Goal: Information Seeking & Learning: Learn about a topic

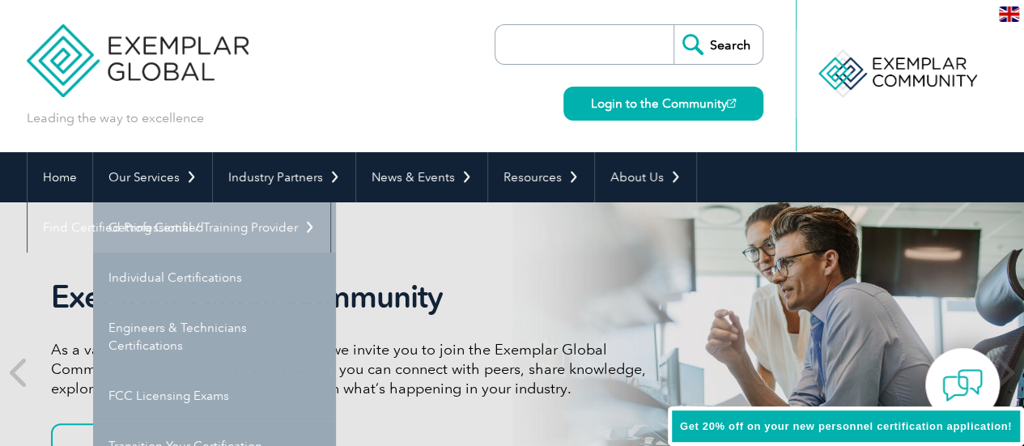
click at [156, 226] on link "Getting Certified" at bounding box center [214, 227] width 243 height 50
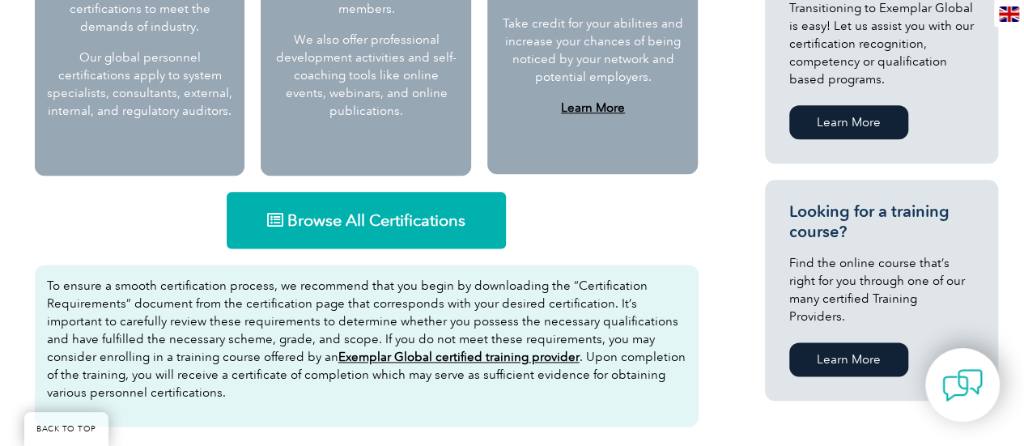
scroll to position [972, 0]
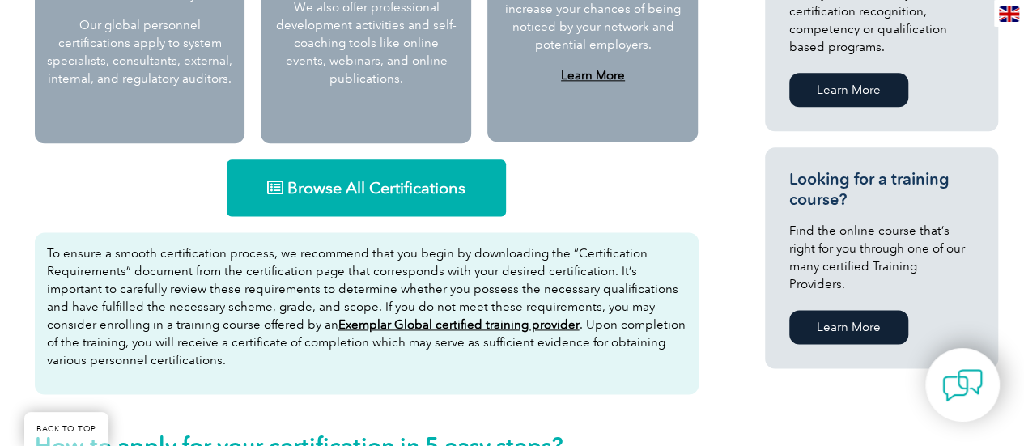
click at [379, 181] on span "Browse All Certifications" at bounding box center [376, 188] width 178 height 16
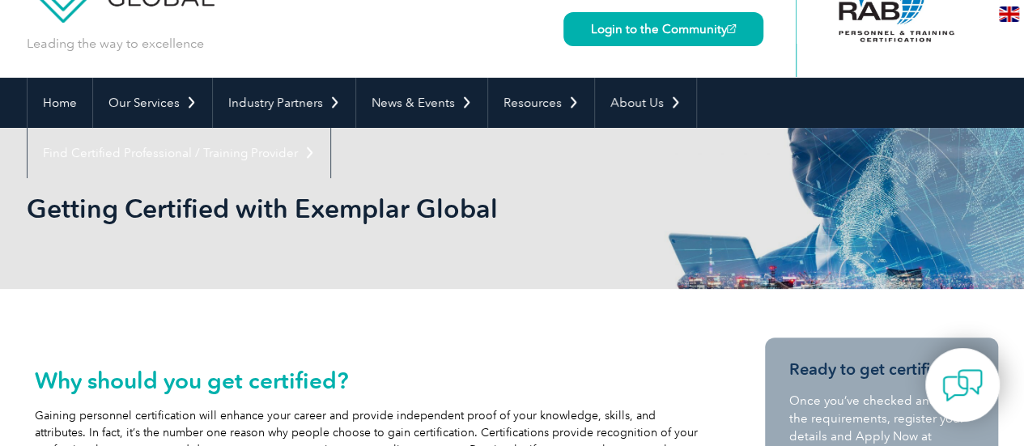
scroll to position [0, 0]
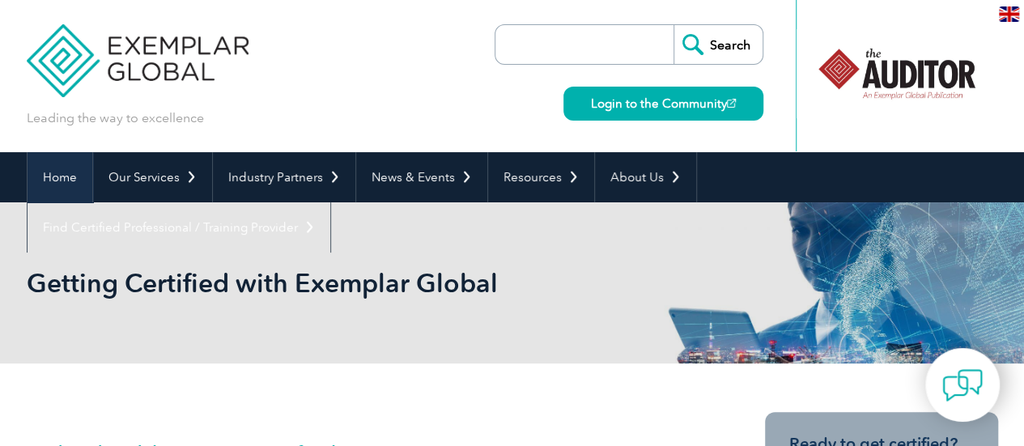
click at [70, 171] on link "Home" at bounding box center [60, 177] width 65 height 50
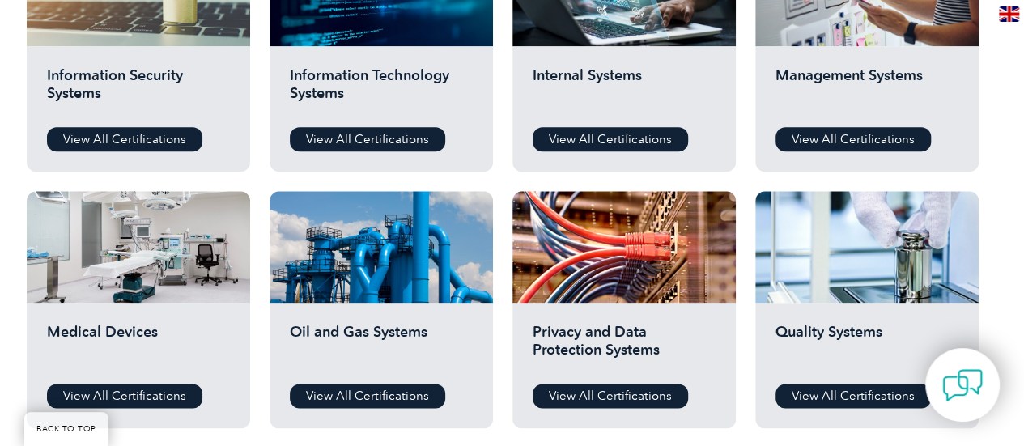
scroll to position [911, 0]
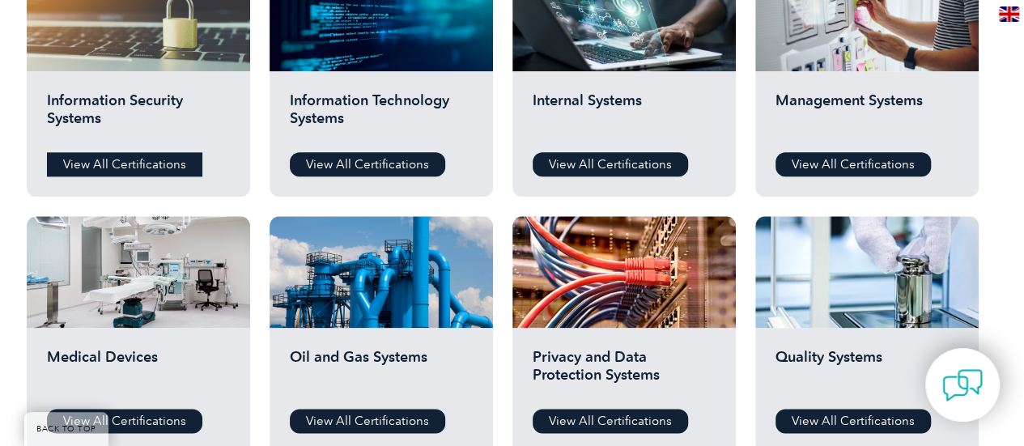
click at [162, 168] on link "View All Certifications" at bounding box center [124, 164] width 155 height 24
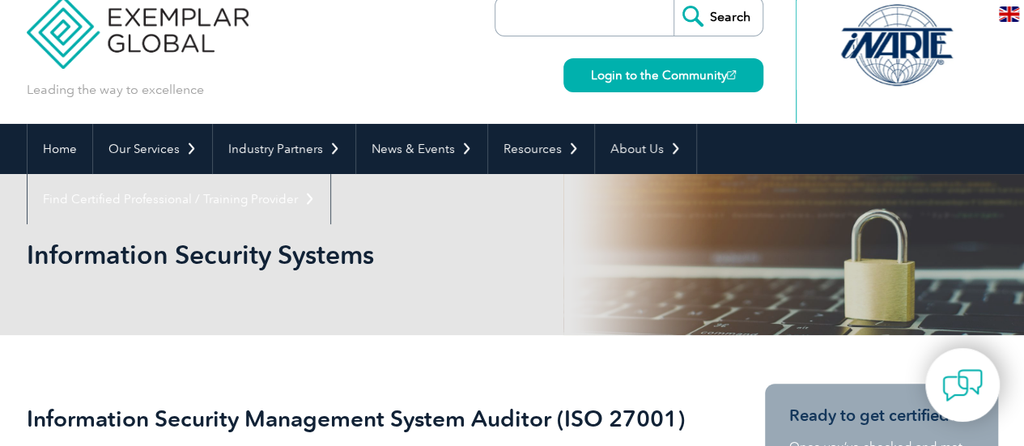
scroll to position [32, 0]
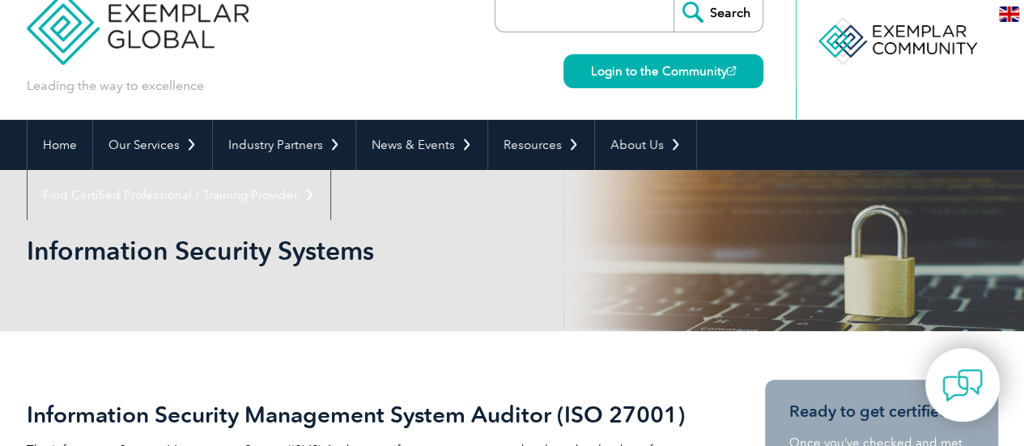
click at [516, 23] on input "search" at bounding box center [589, 12] width 170 height 39
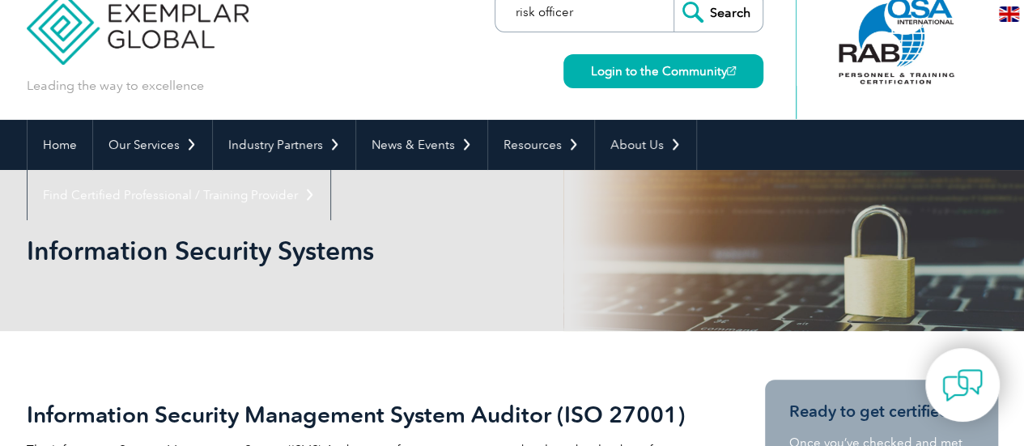
type input "risk officer"
click at [674, 0] on input "Search" at bounding box center [718, 12] width 89 height 39
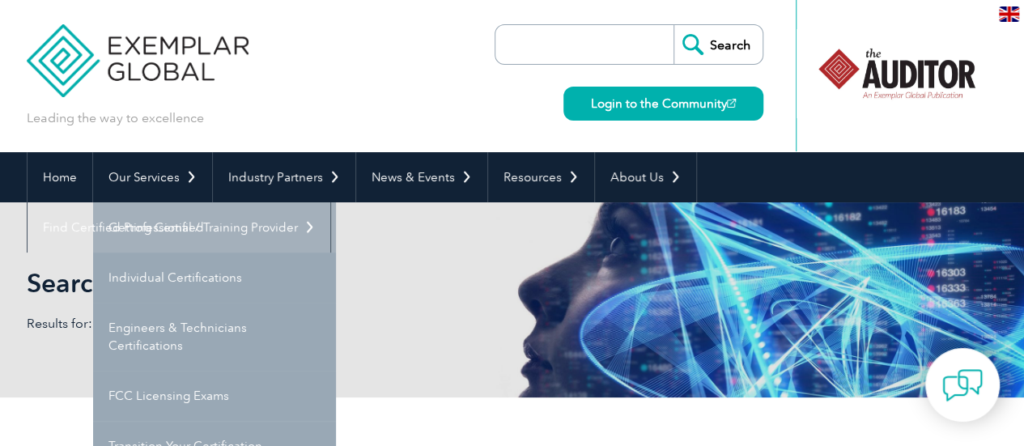
click at [165, 237] on link "Getting Certified" at bounding box center [214, 227] width 243 height 50
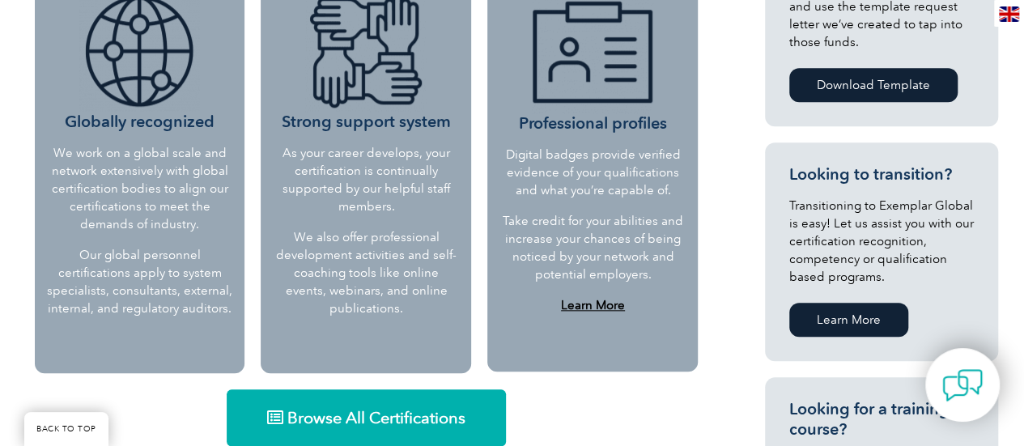
scroll to position [874, 0]
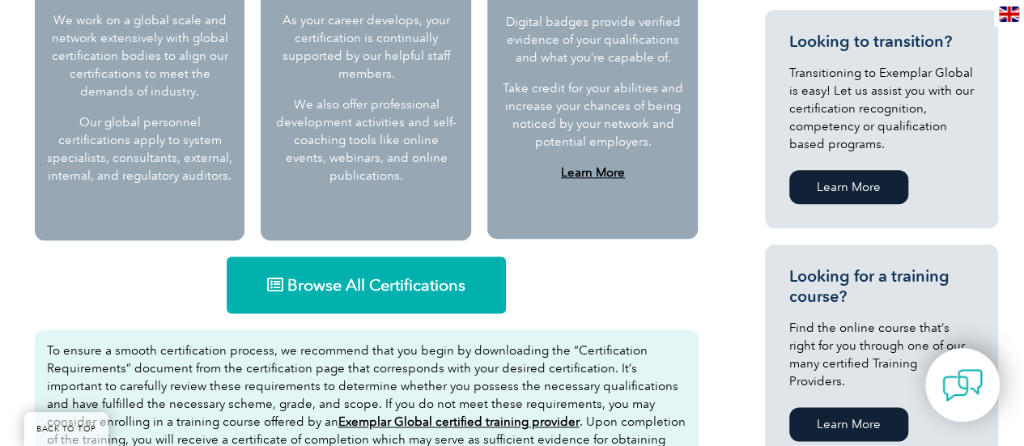
click at [362, 289] on span "Browse All Certifications" at bounding box center [376, 285] width 178 height 16
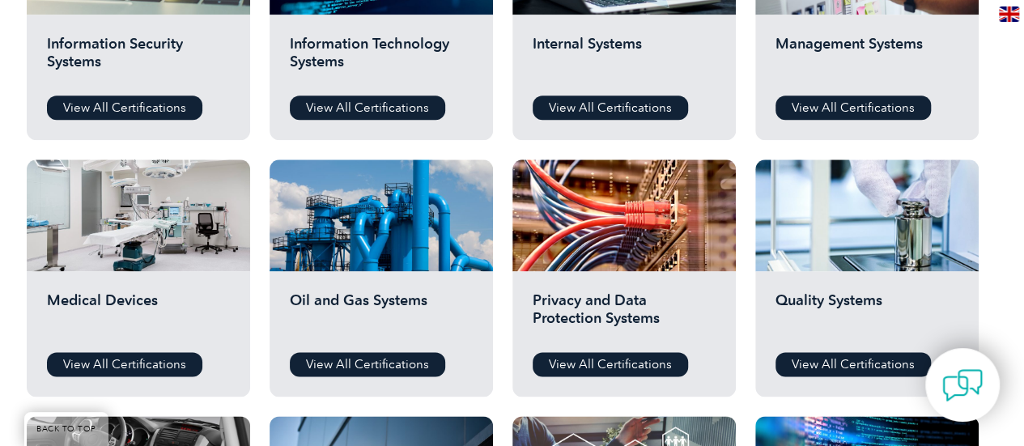
scroll to position [972, 0]
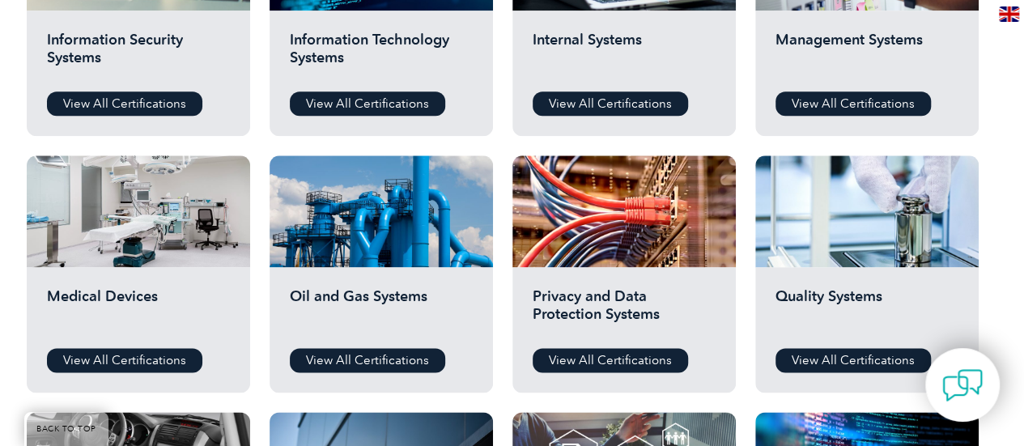
click at [611, 296] on h2 "Privacy and Data Protection Systems" at bounding box center [624, 311] width 183 height 49
click at [623, 360] on link "View All Certifications" at bounding box center [610, 360] width 155 height 24
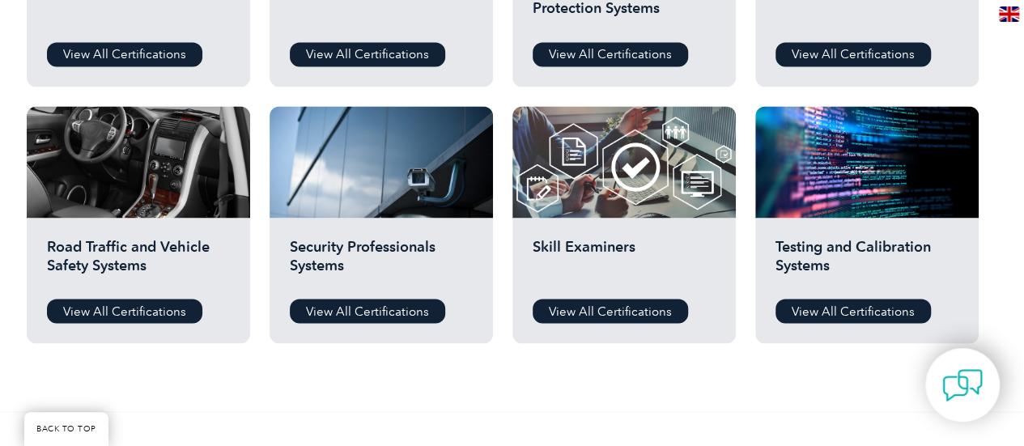
scroll to position [1314, 0]
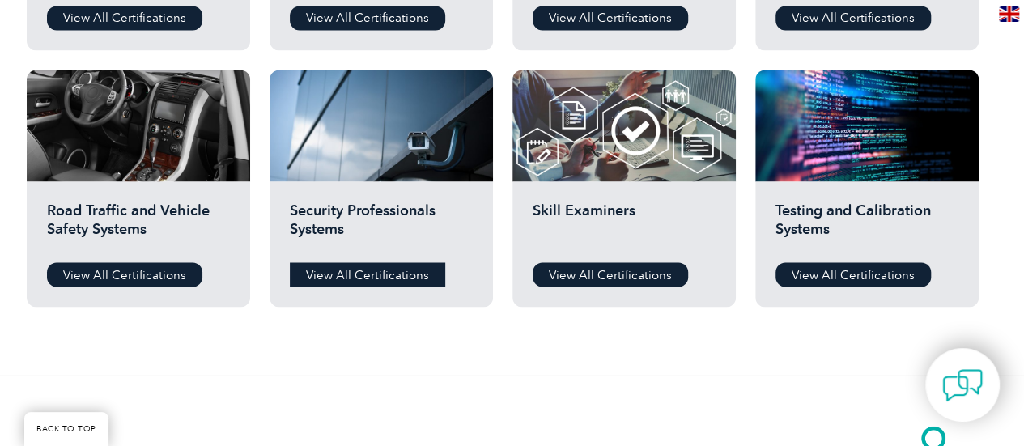
click at [376, 279] on link "View All Certifications" at bounding box center [367, 274] width 155 height 24
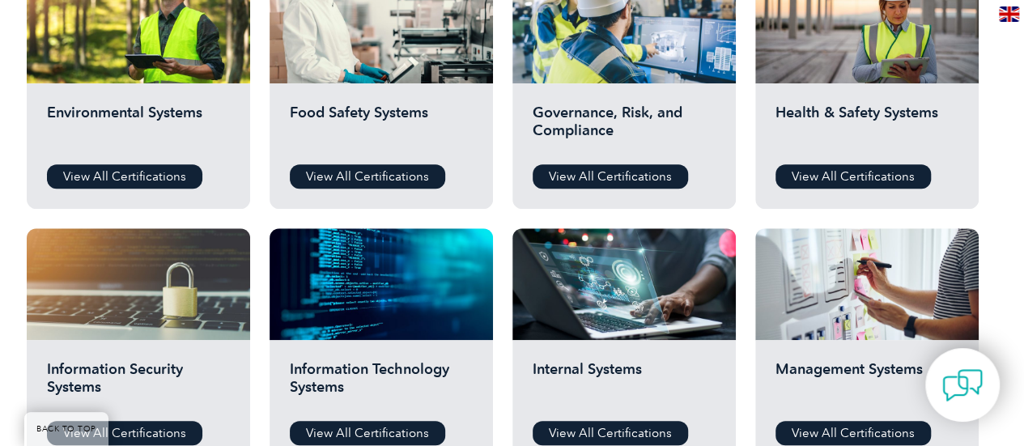
scroll to position [645, 0]
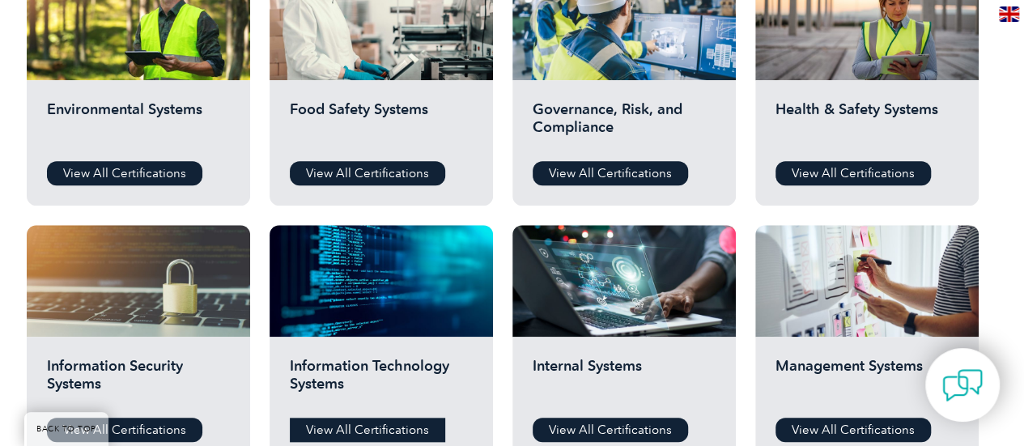
click at [382, 427] on link "View All Certifications" at bounding box center [367, 430] width 155 height 24
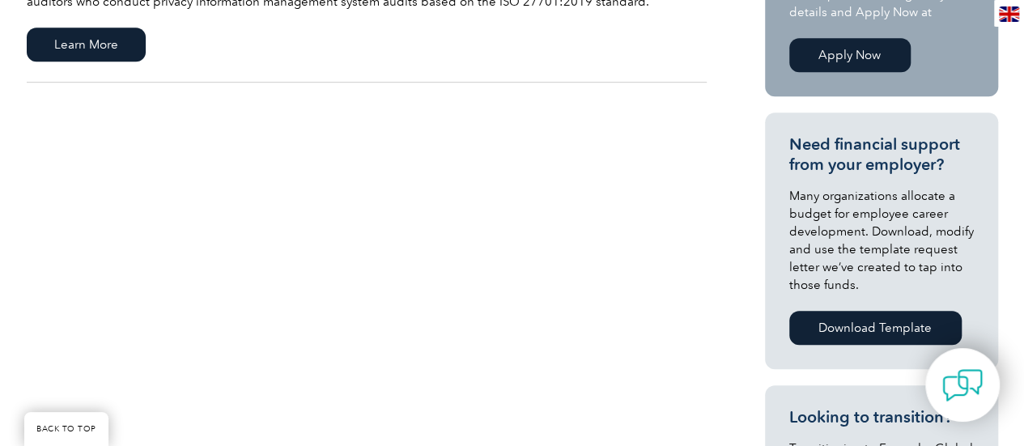
scroll to position [518, 0]
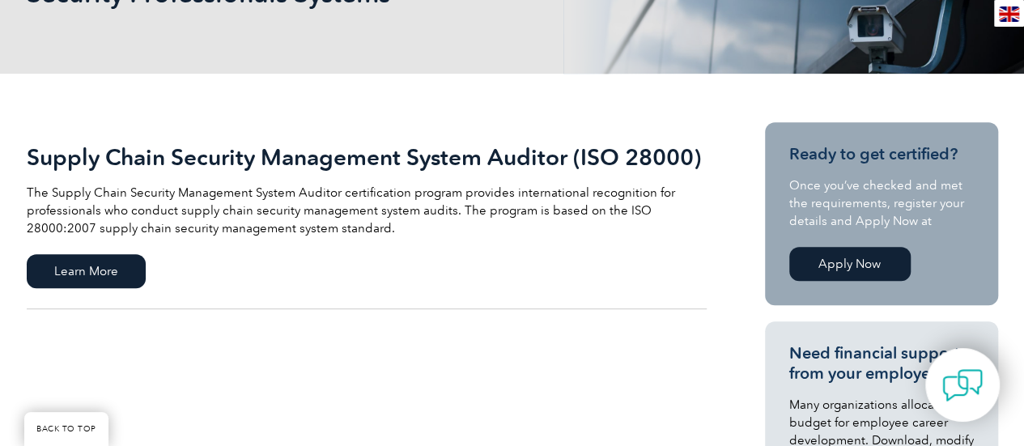
scroll to position [291, 0]
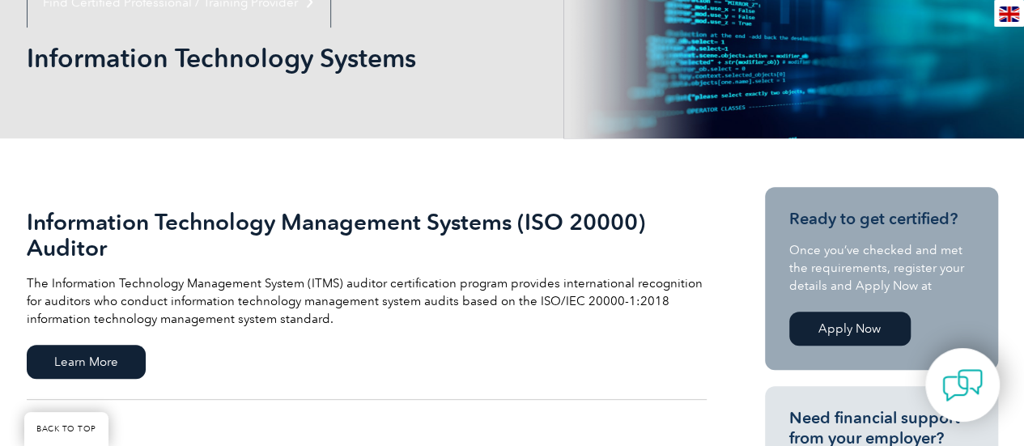
scroll to position [227, 0]
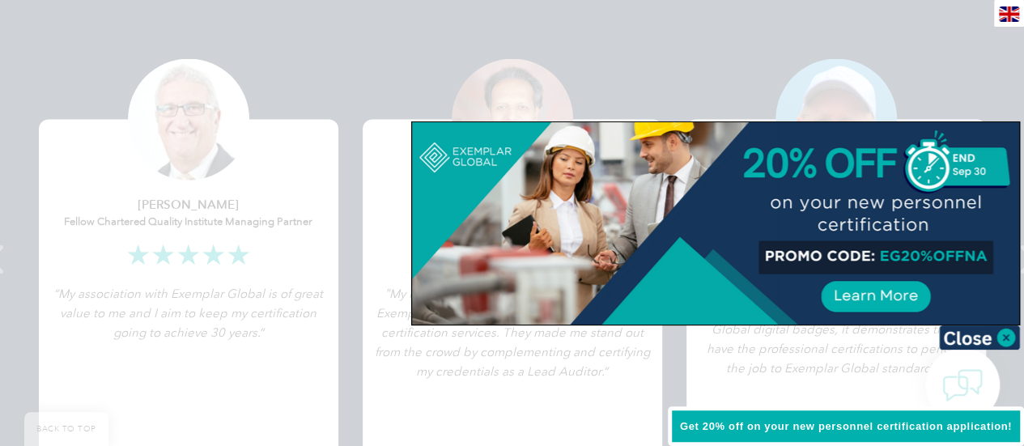
scroll to position [3238, 0]
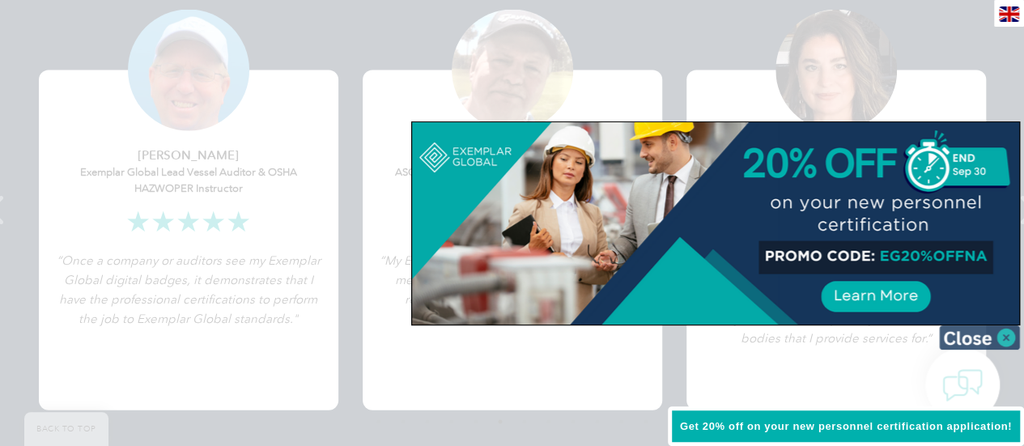
click at [1005, 336] on img at bounding box center [979, 337] width 81 height 24
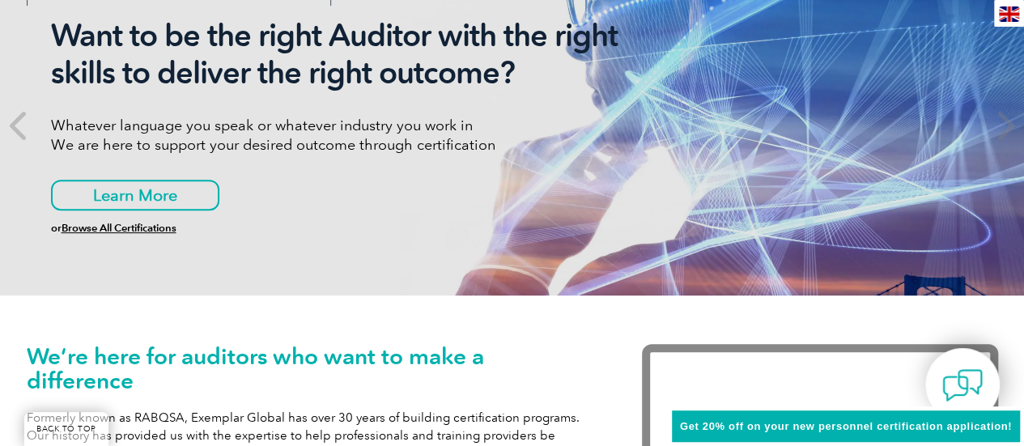
scroll to position [0, 0]
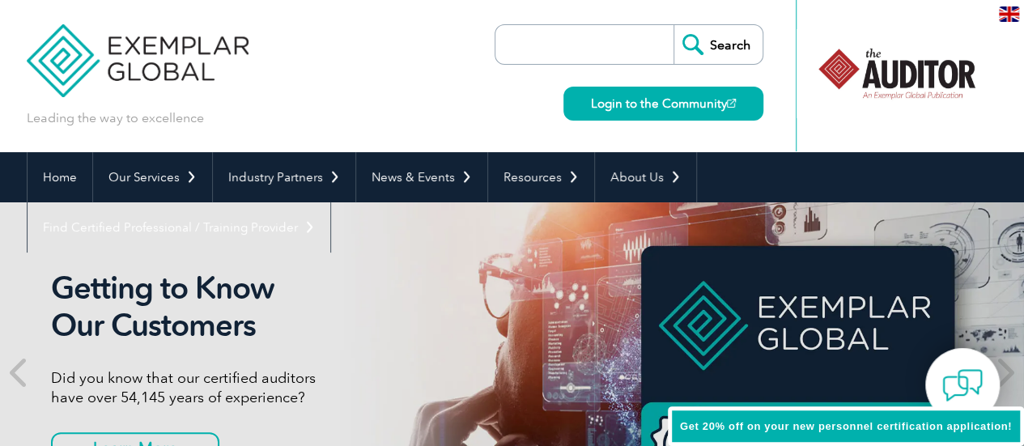
click at [1009, 14] on img at bounding box center [1009, 13] width 20 height 15
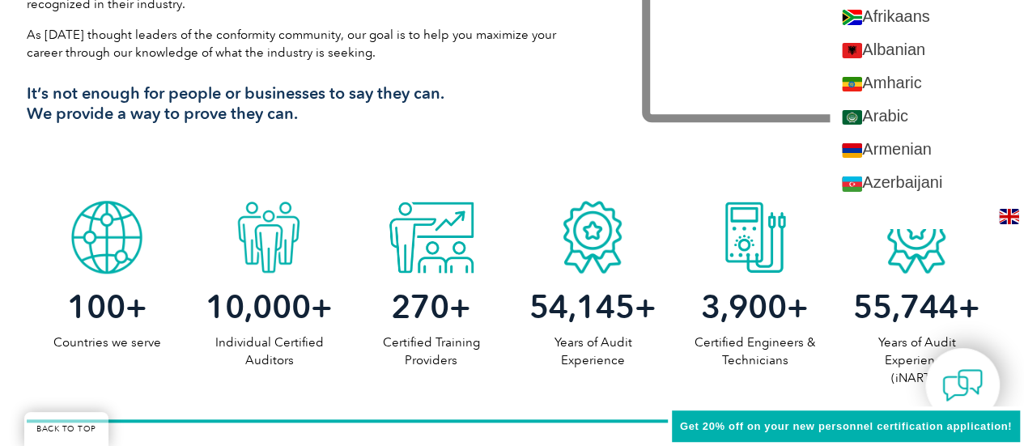
click at [795, 157] on div "We’re here for auditors who want to make a difference Formerly known as RABQSA,…" at bounding box center [513, 19] width 972 height 347
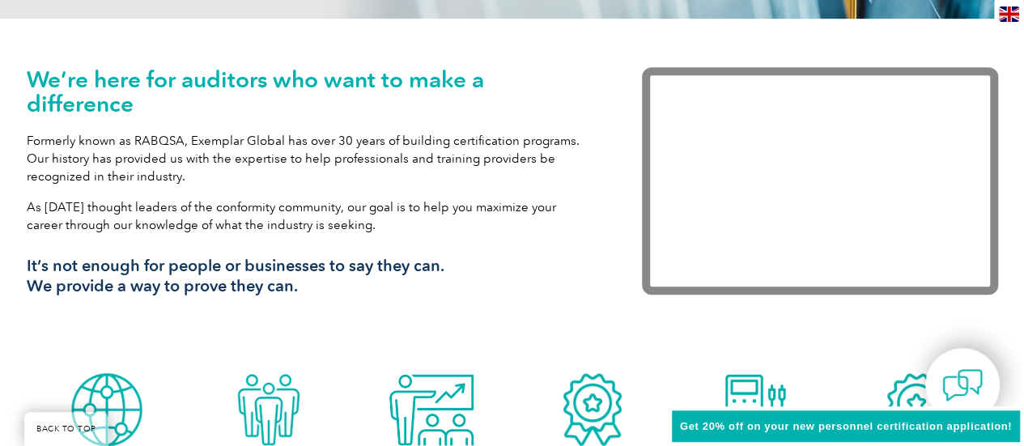
scroll to position [481, 0]
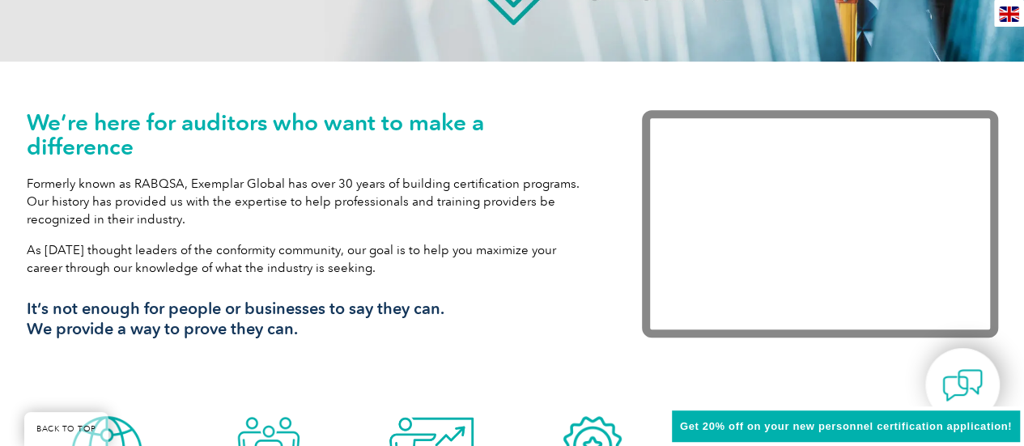
click at [1013, 11] on img at bounding box center [1009, 13] width 20 height 15
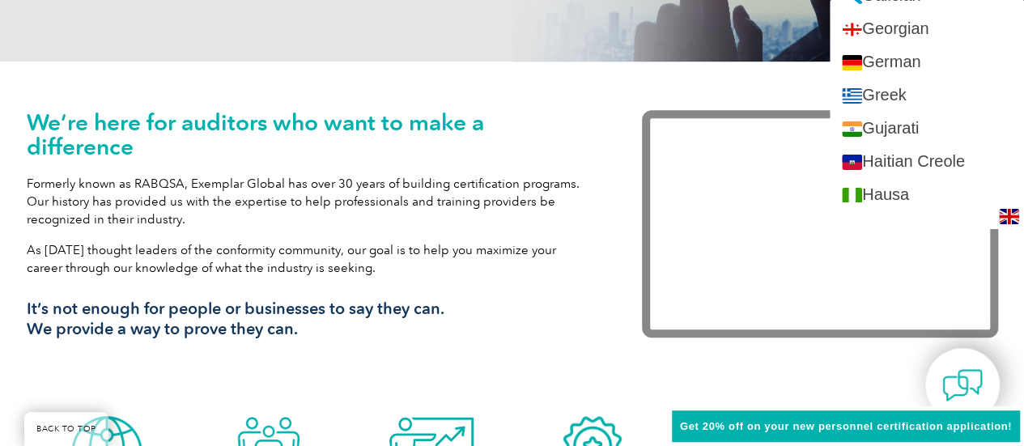
scroll to position [946, 0]
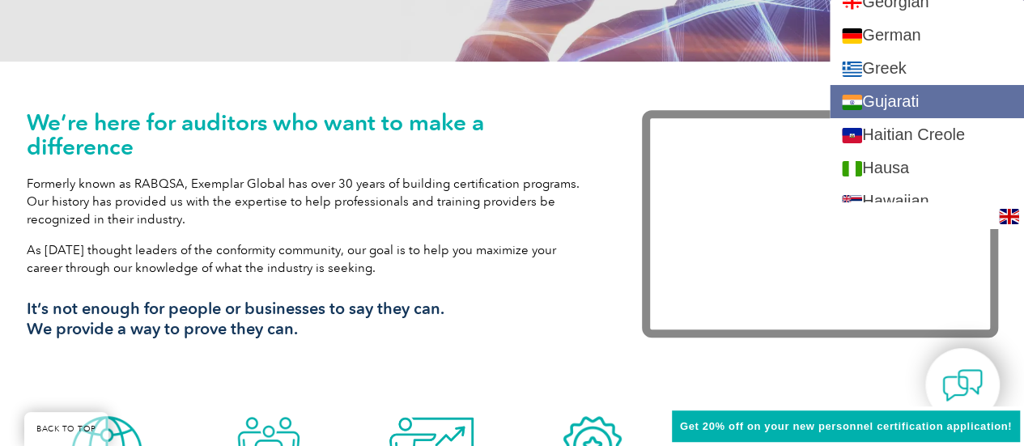
click at [901, 95] on link "Gujarati" at bounding box center [927, 101] width 194 height 33
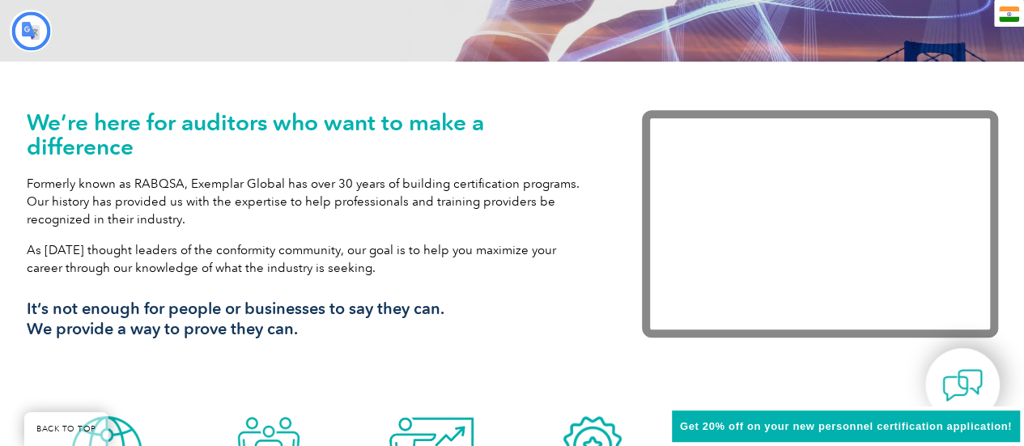
scroll to position [0, 0]
type input "શોધો"
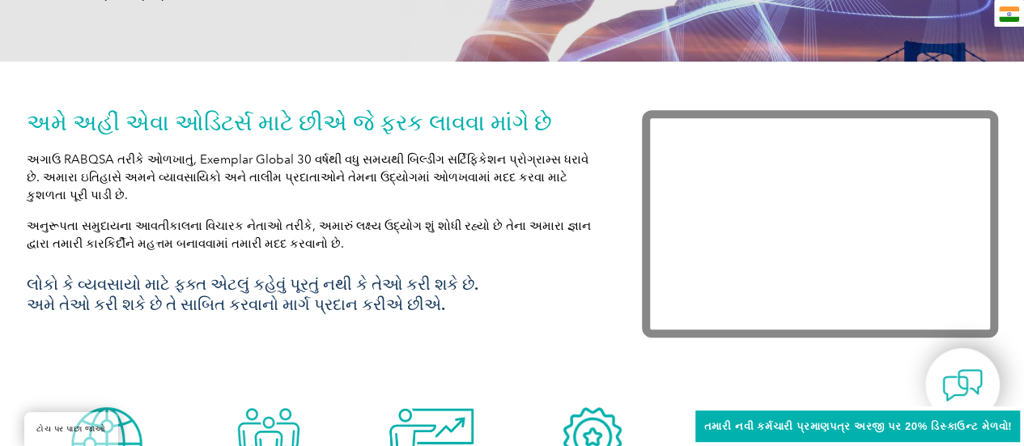
click at [1007, 14] on img at bounding box center [1009, 13] width 20 height 15
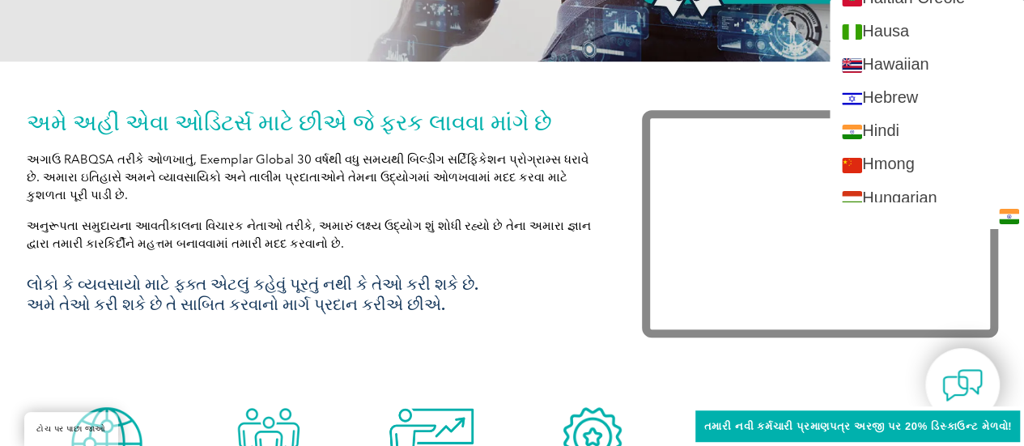
scroll to position [1101, 0]
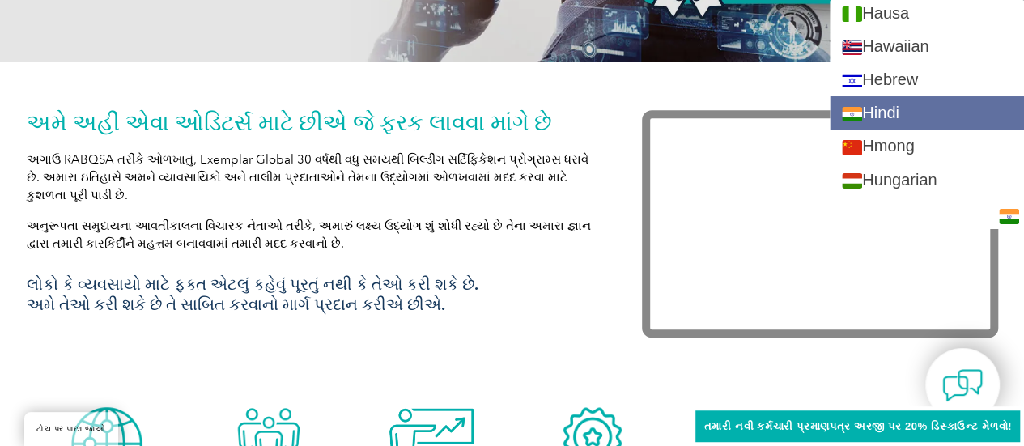
click at [895, 104] on link "Hindi" at bounding box center [927, 112] width 194 height 33
type input "Search"
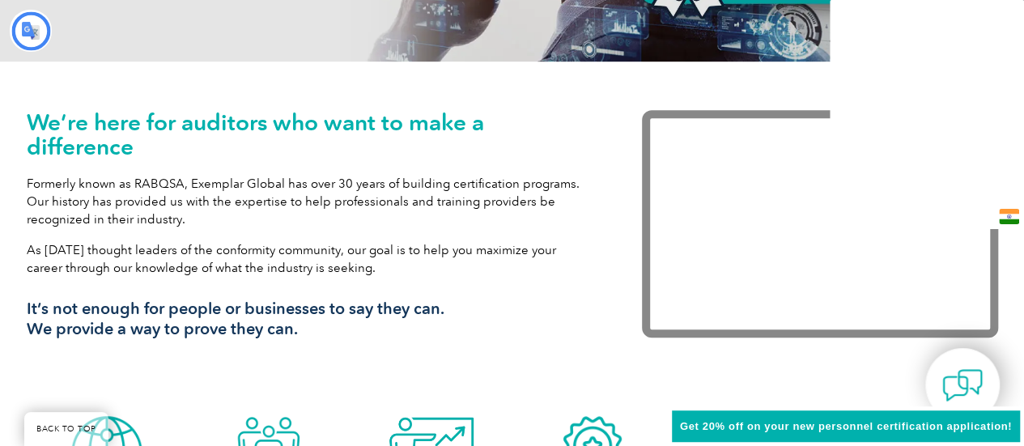
type input "खोज"
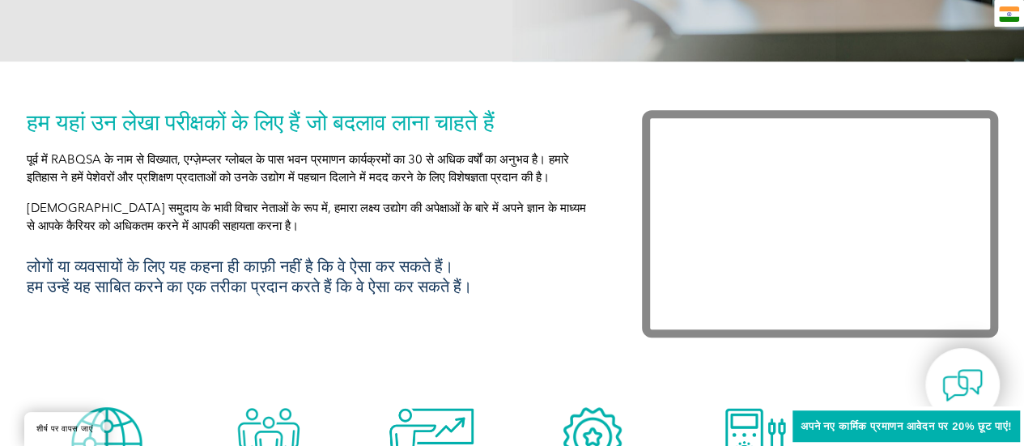
click at [1009, 8] on img at bounding box center [1009, 13] width 20 height 15
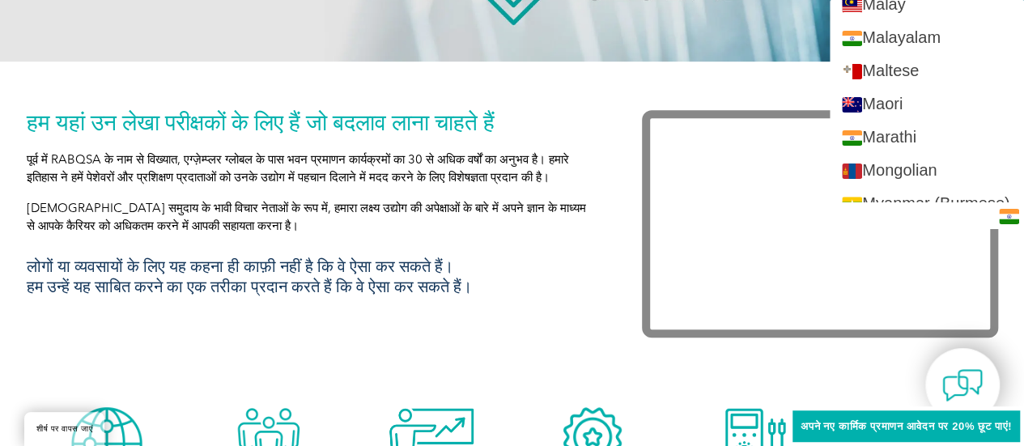
scroll to position [1984, 0]
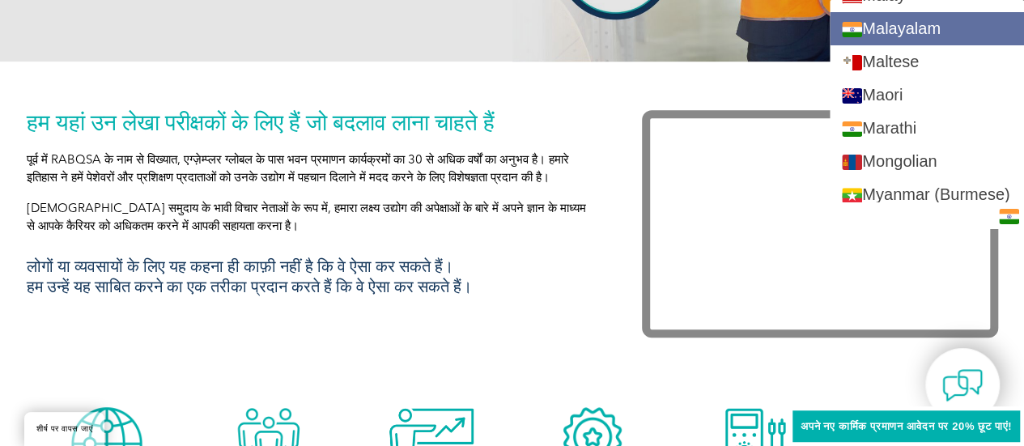
click at [905, 21] on link "Malayalam" at bounding box center [927, 28] width 194 height 33
type input "Search"
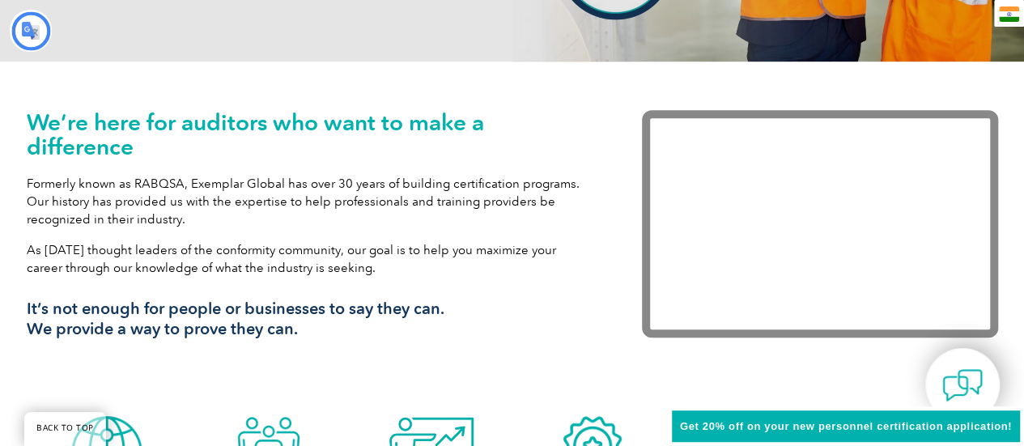
type input "തിരയുക"
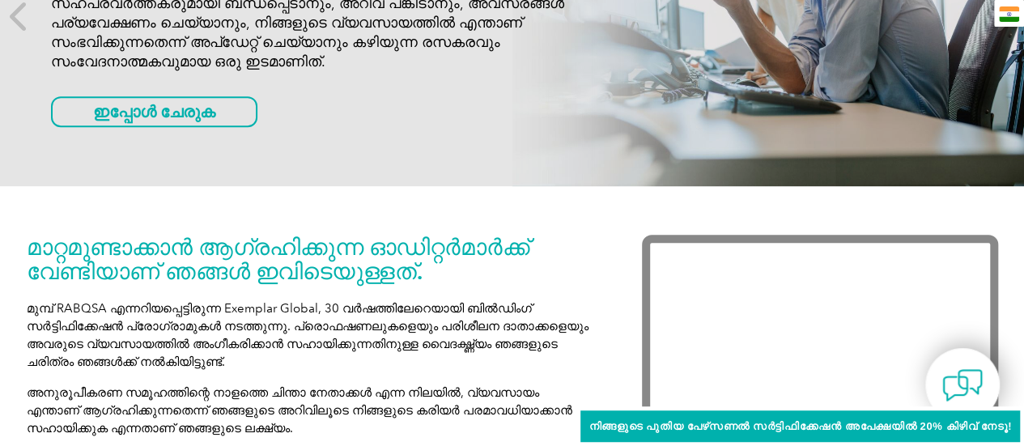
scroll to position [0, 0]
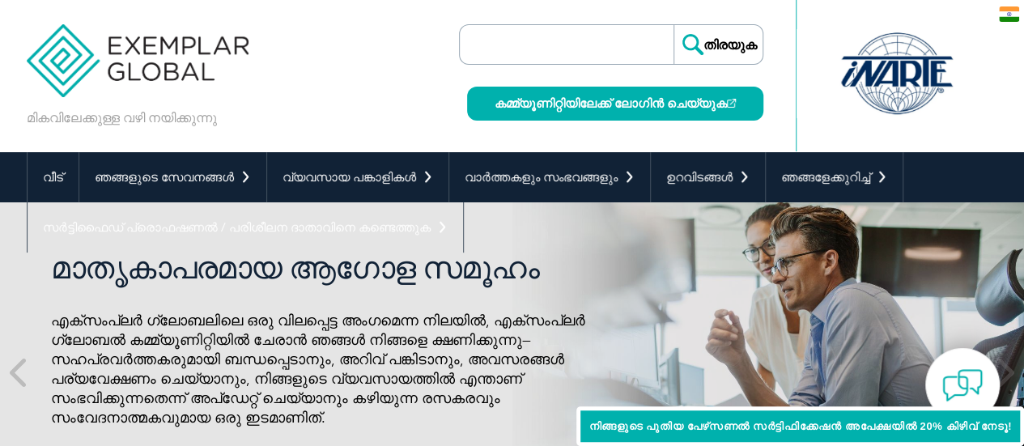
click at [1010, 15] on img at bounding box center [1009, 13] width 20 height 15
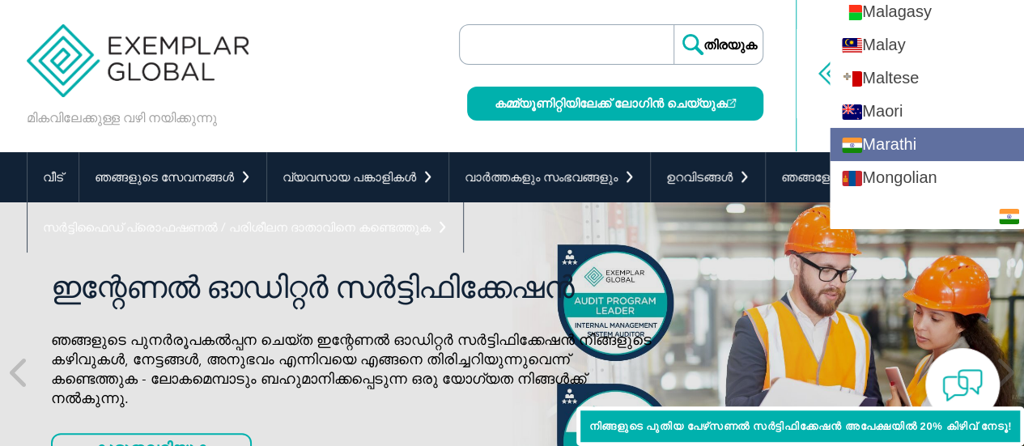
click at [1018, 128] on link "Marathi" at bounding box center [927, 144] width 194 height 33
type input "Search"
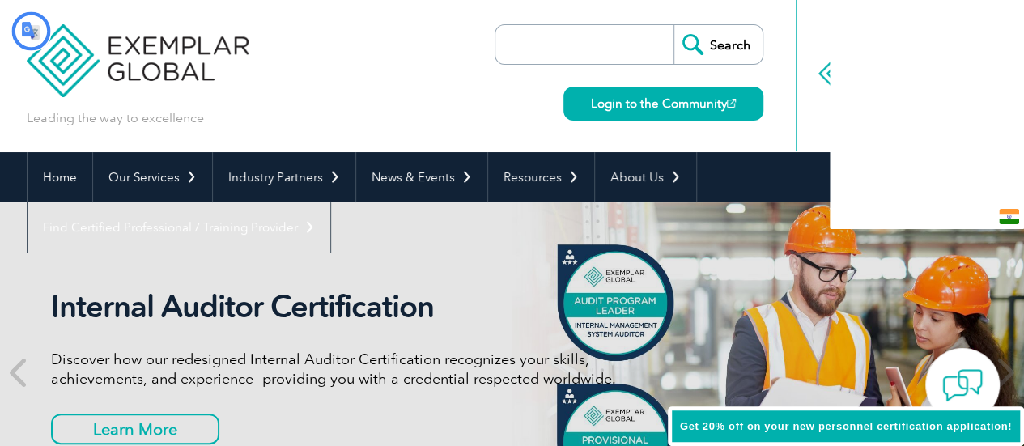
type input "शोध"
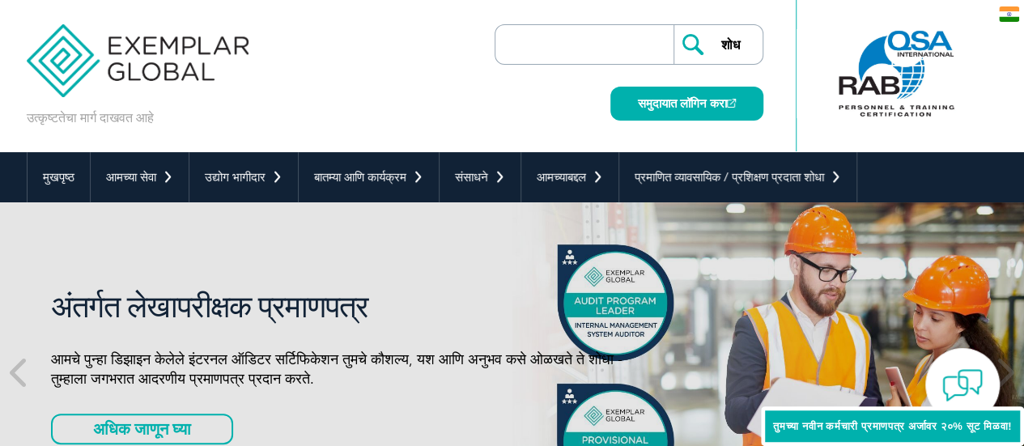
click at [1017, 15] on img at bounding box center [1009, 13] width 20 height 15
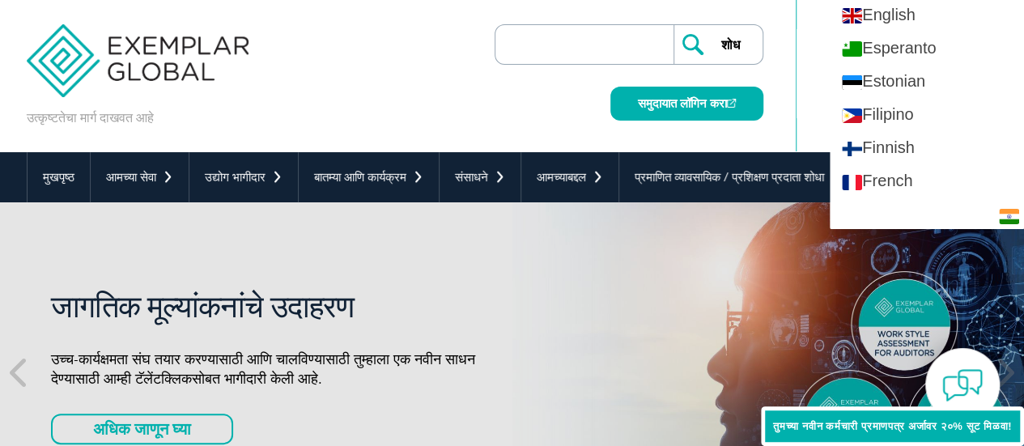
scroll to position [701, 0]
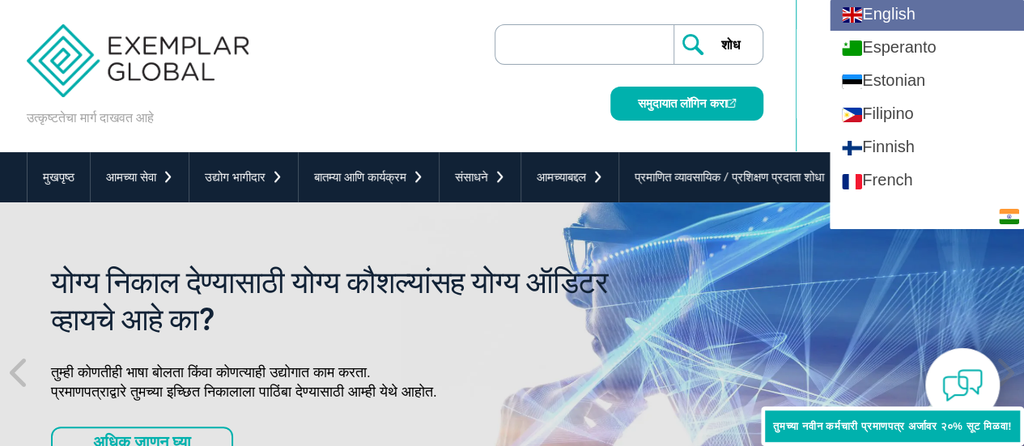
click at [891, 9] on link "English" at bounding box center [927, 14] width 194 height 33
type input "Search"
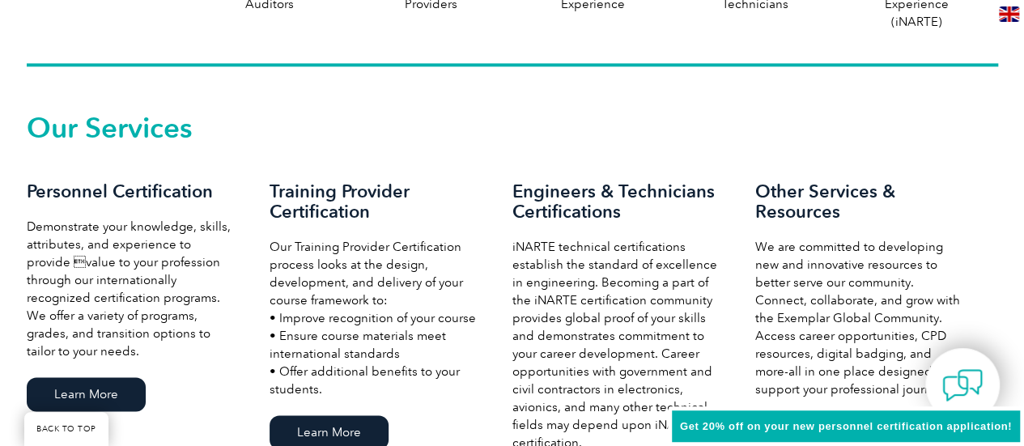
scroll to position [1069, 0]
